Goal: Submit feedback/report problem

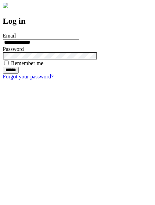
type input "**********"
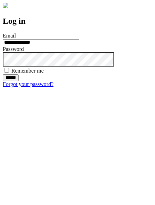
click at [19, 81] on input "******" at bounding box center [11, 77] width 16 height 7
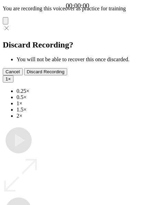
type input "**********"
